Goal: Obtain resource: Download file/media

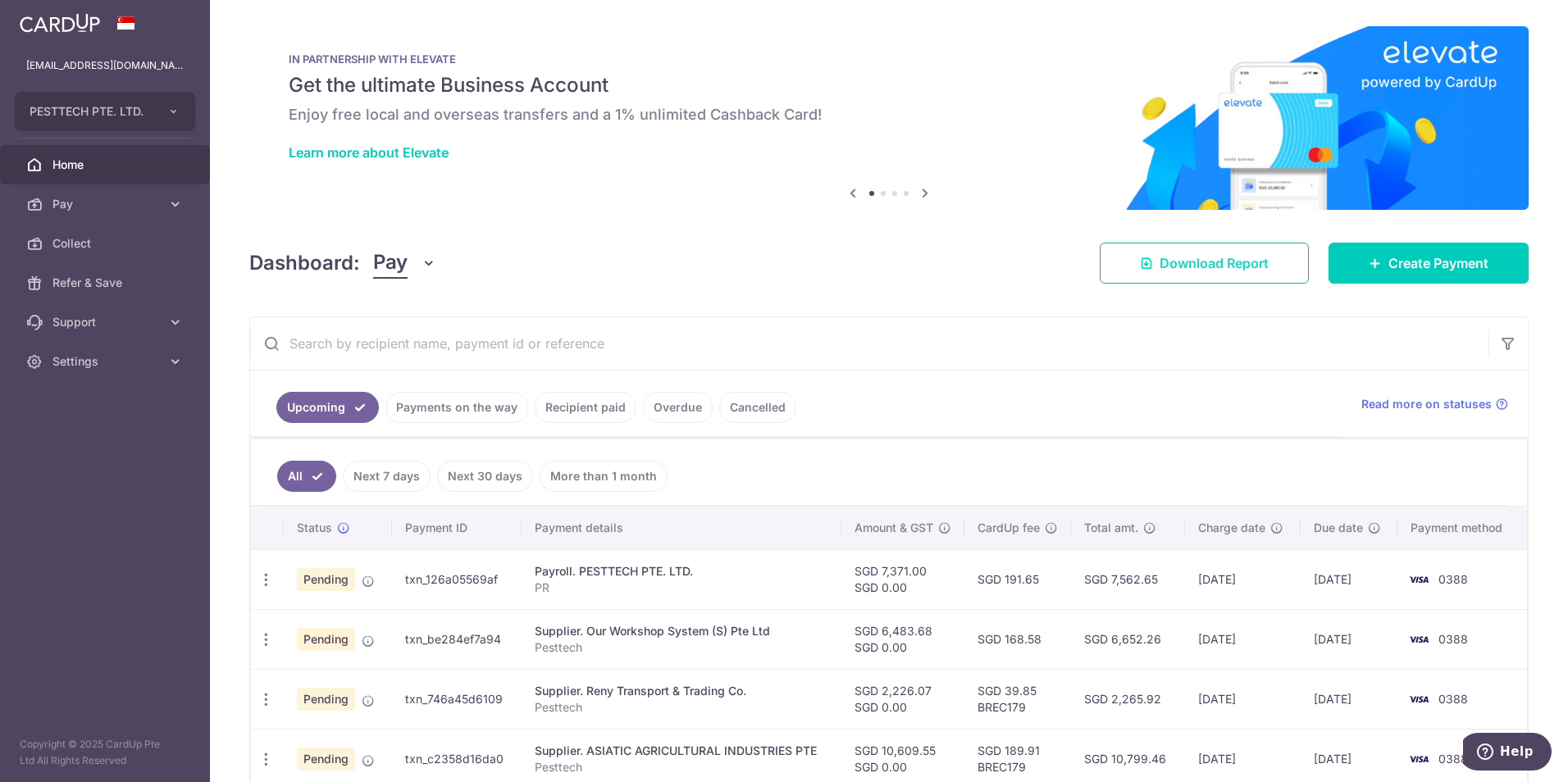
click at [1211, 271] on span "Download Report" at bounding box center [1214, 263] width 109 height 19
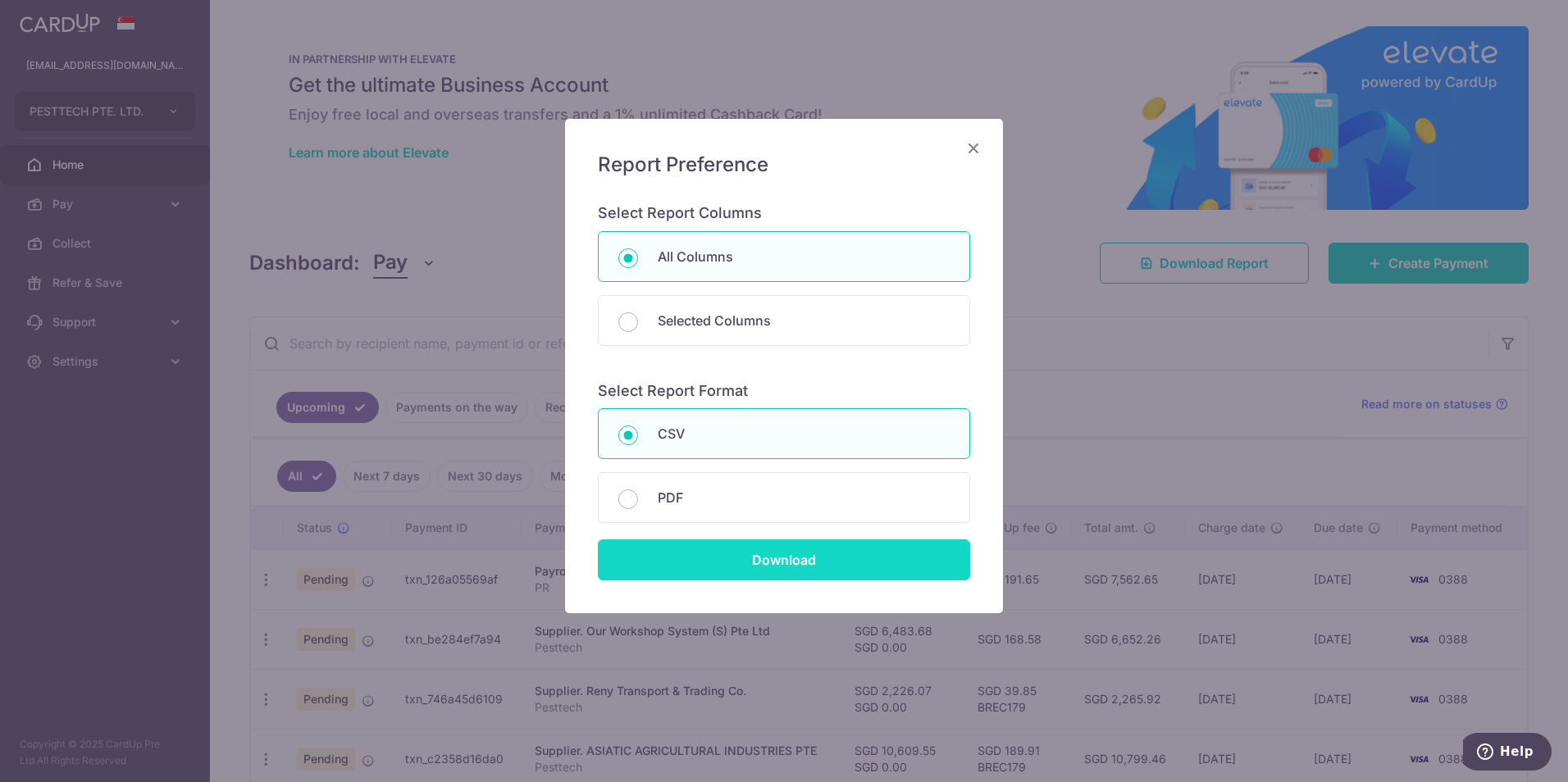
click at [764, 558] on input "Download" at bounding box center [784, 560] width 373 height 41
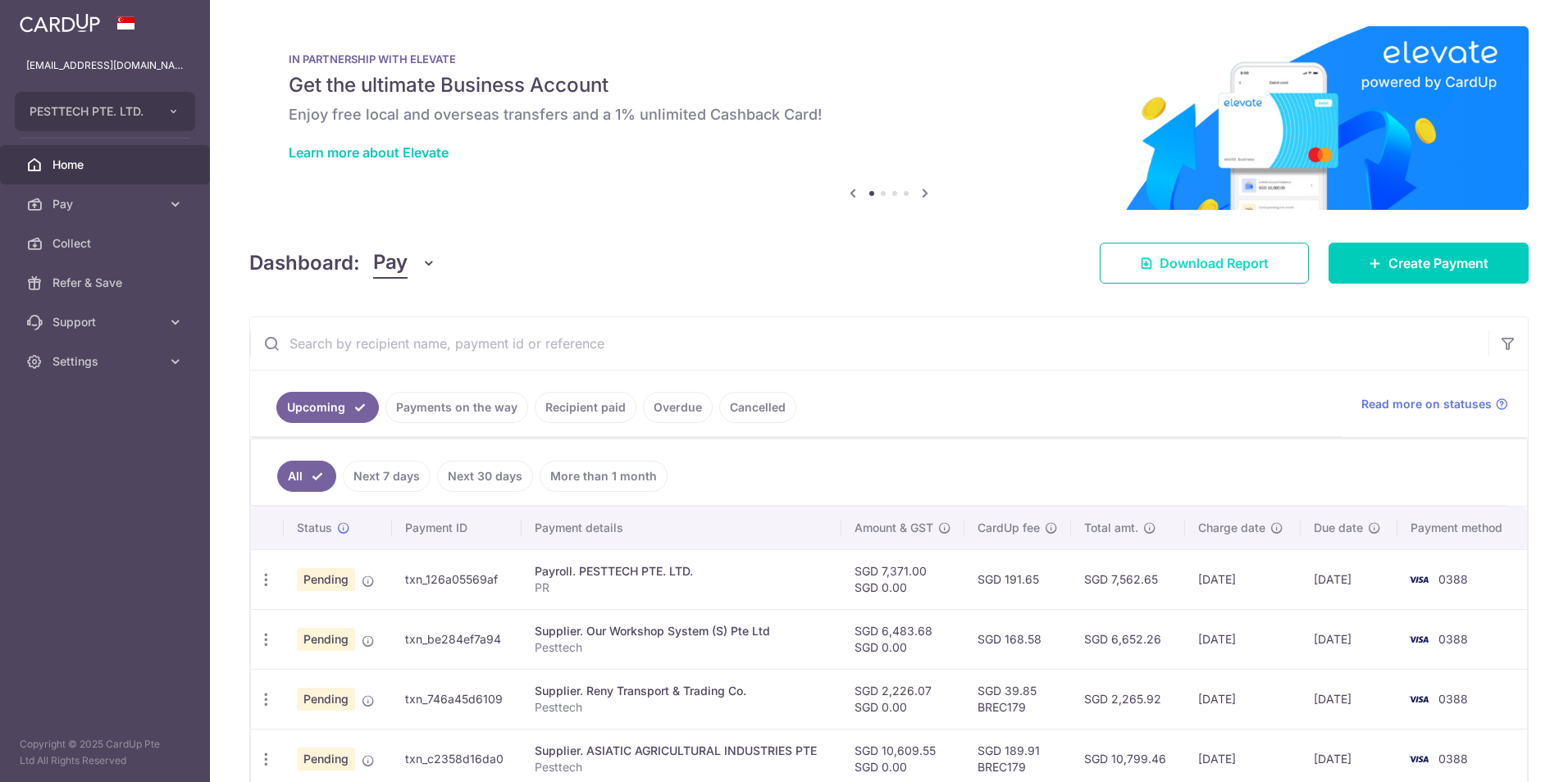
click at [1204, 251] on link "Download Report" at bounding box center [1203, 263] width 209 height 41
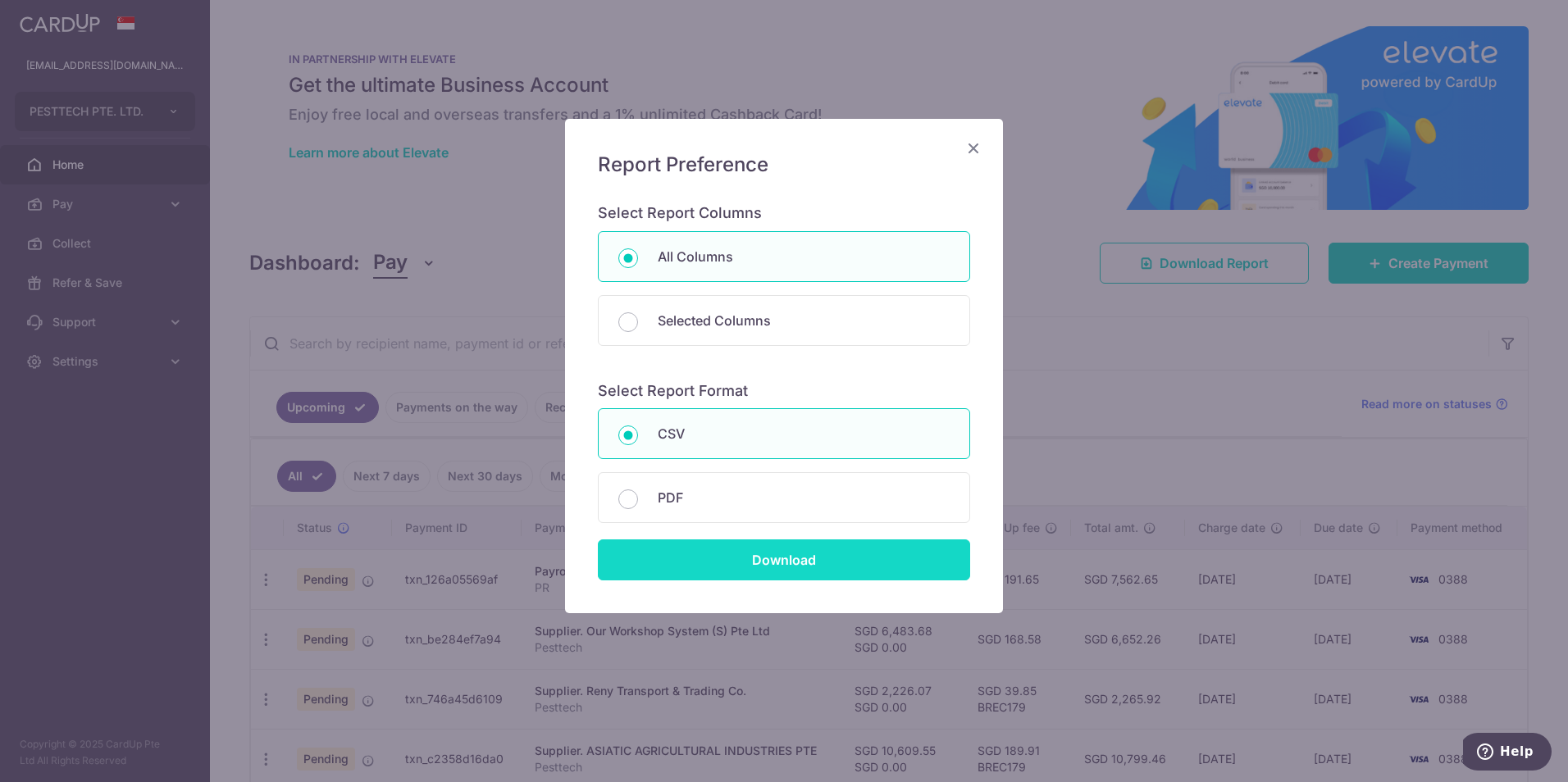
click at [754, 555] on input "Download" at bounding box center [784, 560] width 373 height 41
